Goal: Browse casually: Explore the website without a specific task or goal

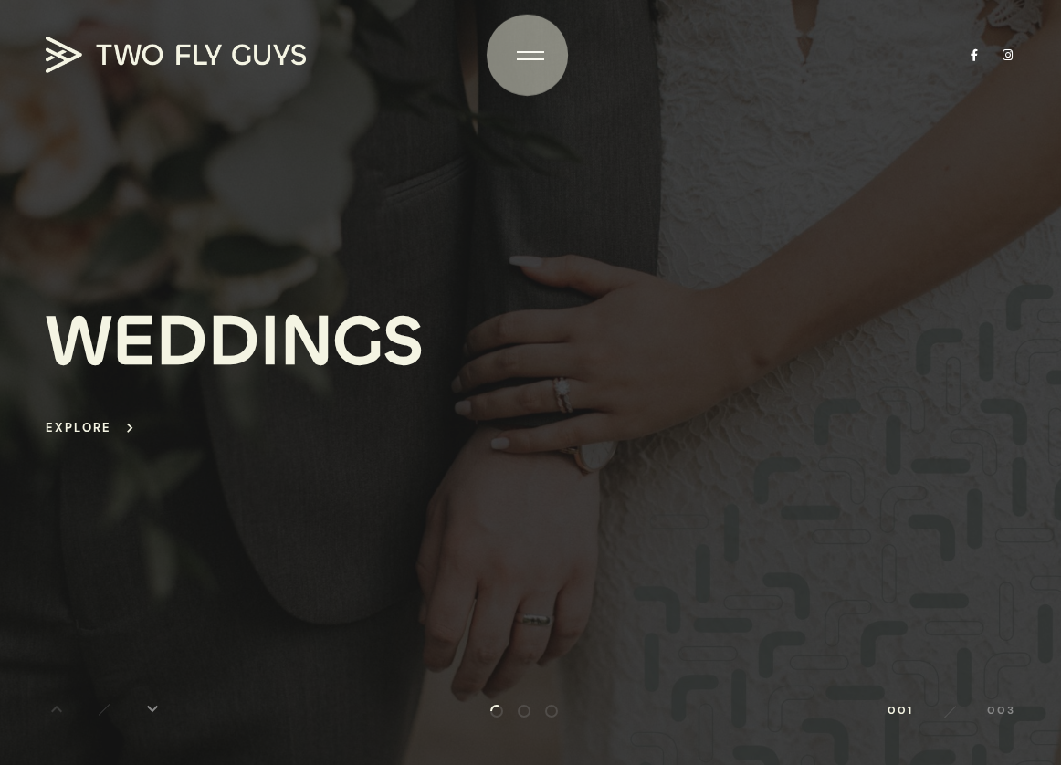
click at [531, 58] on div at bounding box center [530, 56] width 27 height 18
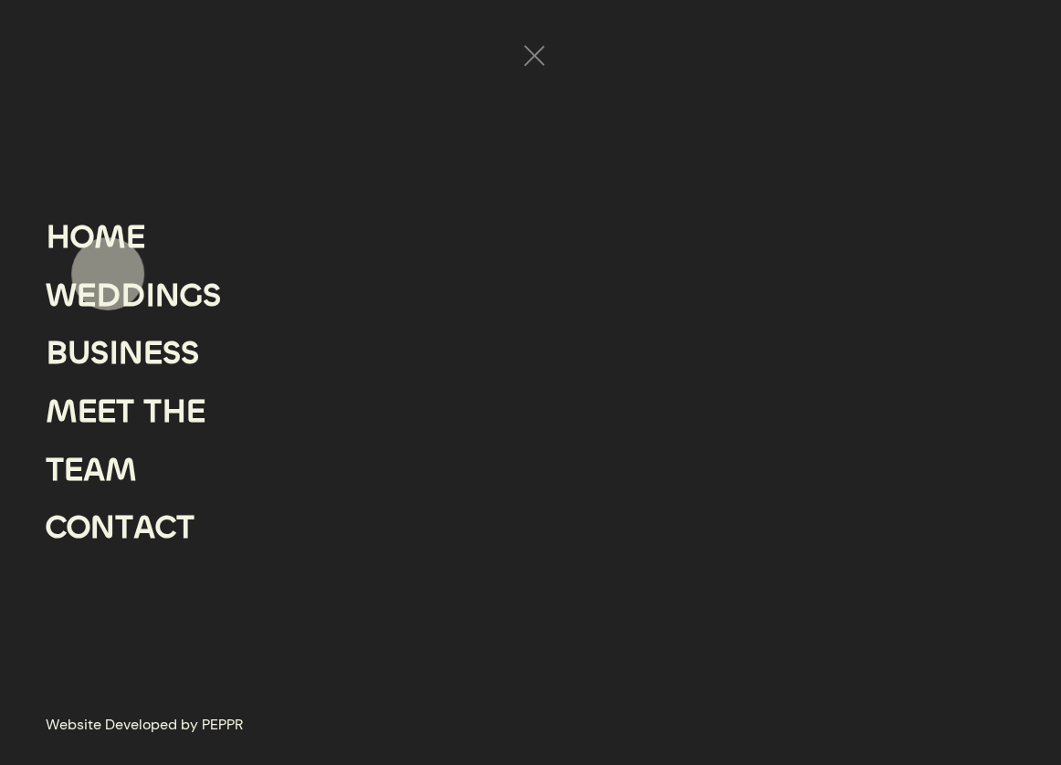
click at [108, 272] on div "D" at bounding box center [108, 296] width 25 height 58
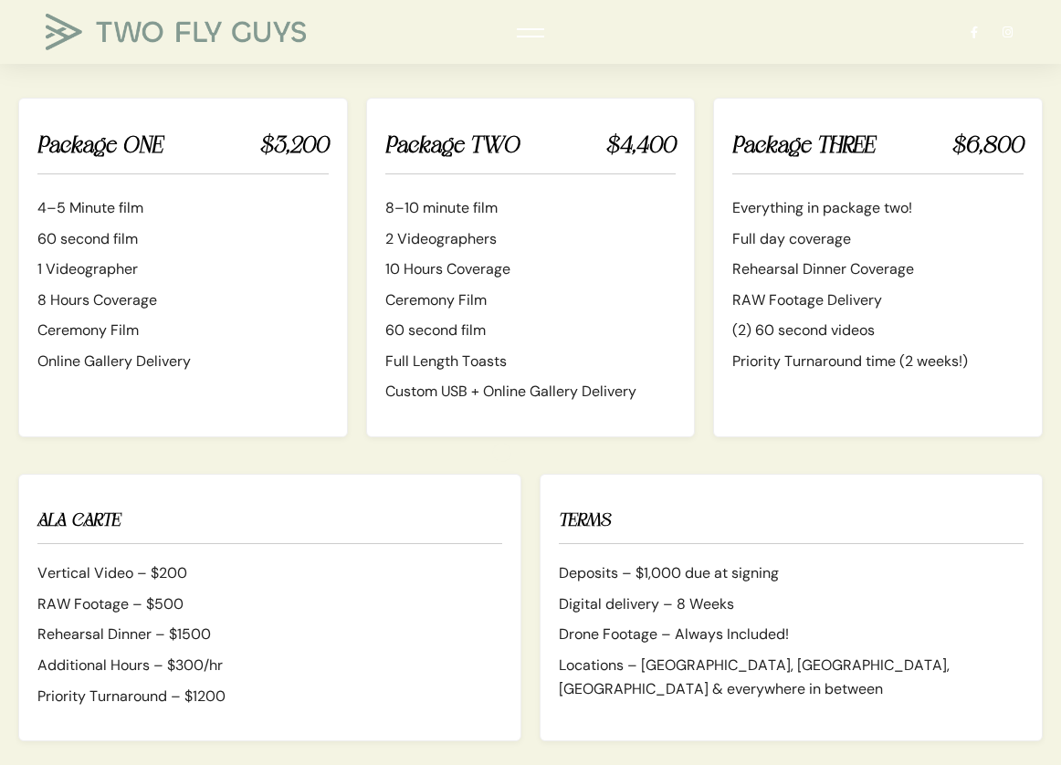
click at [525, 459] on div "Pricing Guide Package ONE $3,200 4–5 Minute film 60 second film 1 Videographer …" at bounding box center [530, 399] width 1061 height 831
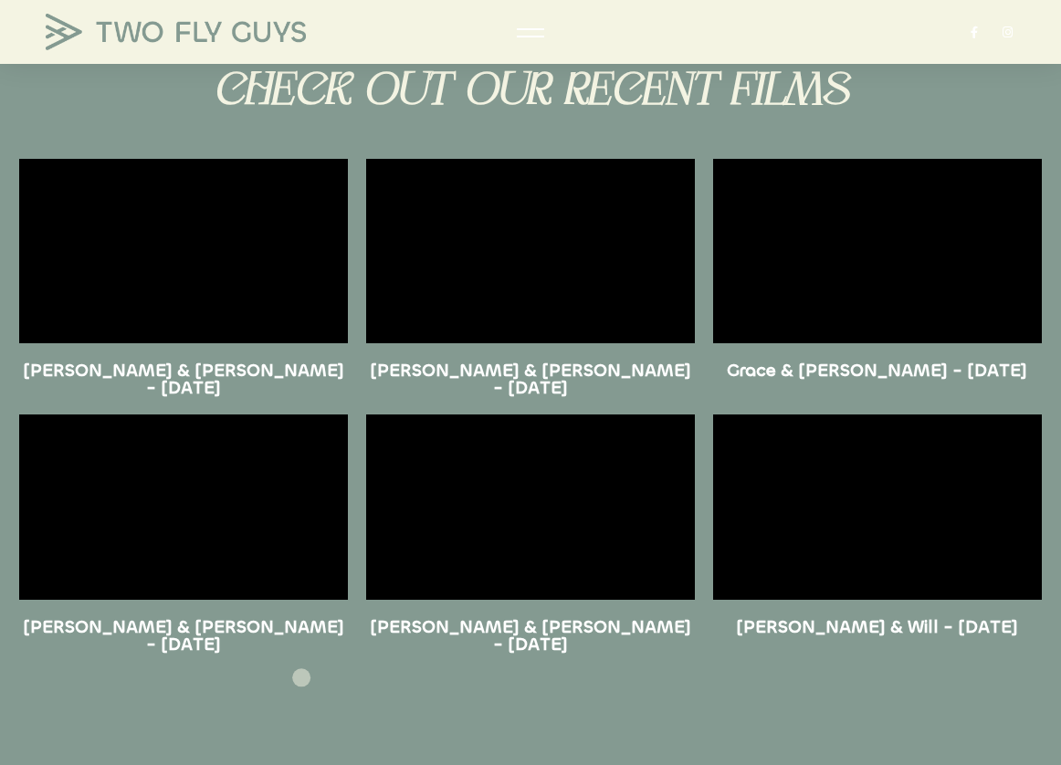
click at [302, 680] on section "Caroline & Donald - November 23rd, 2024 Jacob & Jaclyn - November 9th, 2024 Cha…" at bounding box center [530, 696] width 1061 height 175
